Goal: Transaction & Acquisition: Purchase product/service

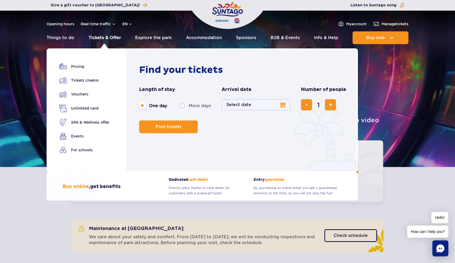
click at [105, 38] on link "Tickets & Offer" at bounding box center [105, 37] width 32 height 13
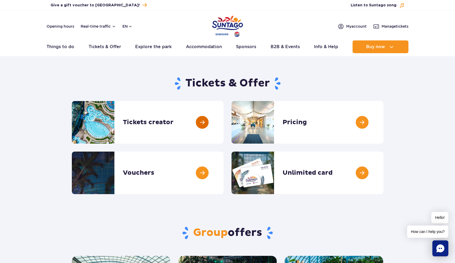
click at [223, 122] on link at bounding box center [223, 122] width 0 height 43
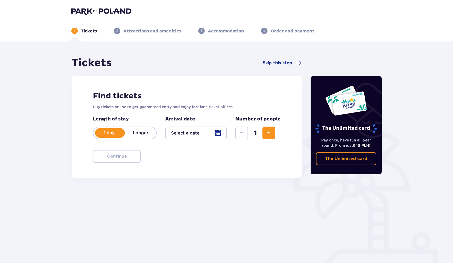
click at [183, 135] on div at bounding box center [195, 133] width 61 height 13
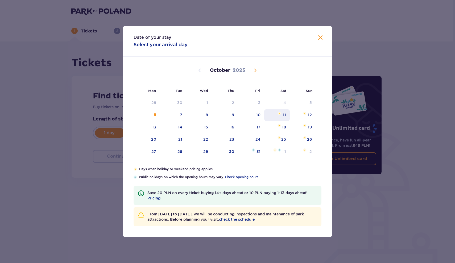
click at [287, 114] on div "11" at bounding box center [277, 115] width 26 height 12
type input "11.10.25"
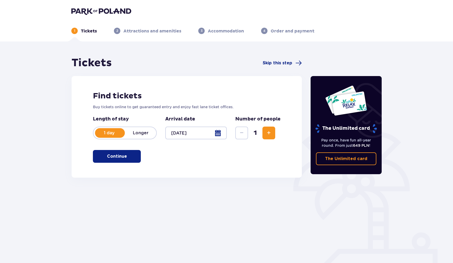
click at [270, 132] on span "Increase" at bounding box center [268, 133] width 6 height 6
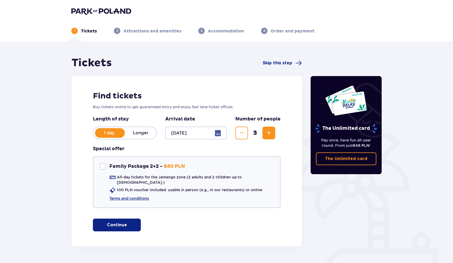
click at [270, 132] on span "Increase" at bounding box center [268, 133] width 6 height 6
click at [106, 167] on div "Family Package 2+2" at bounding box center [103, 166] width 6 height 6
checkbox input "true"
